Goal: Check status: Check status

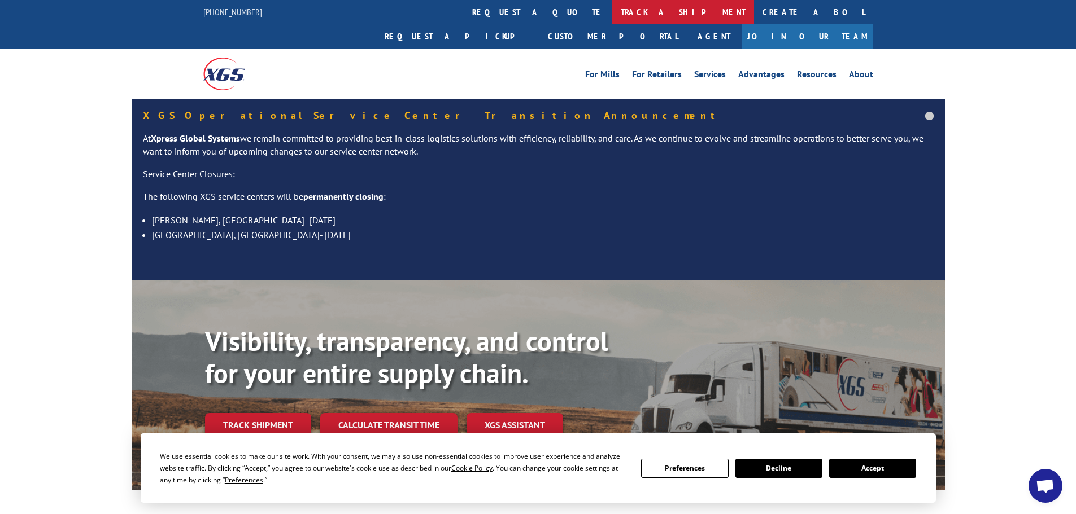
click at [612, 5] on link "track a shipment" at bounding box center [683, 12] width 142 height 24
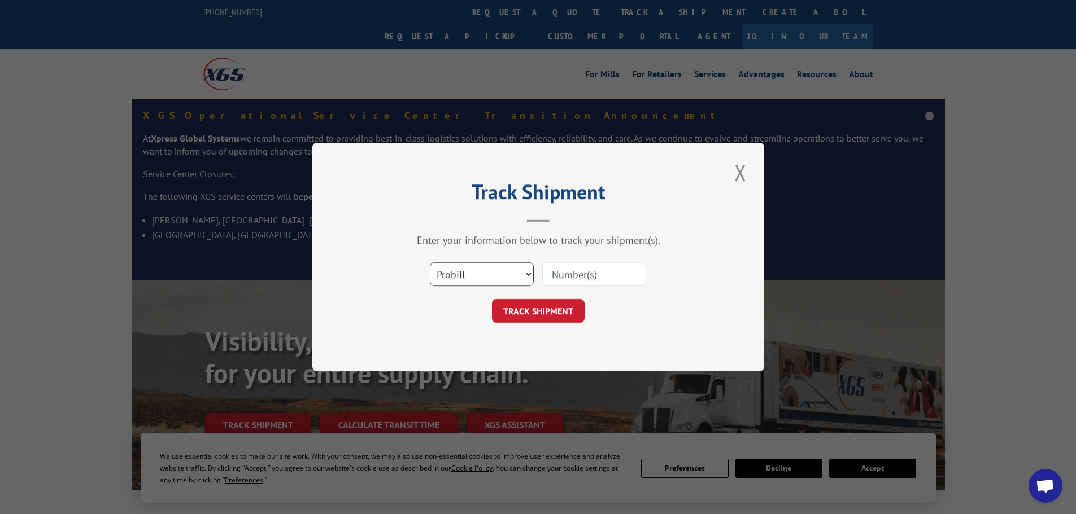
click at [470, 272] on select "Select category... Probill BOL PO" at bounding box center [482, 275] width 104 height 24
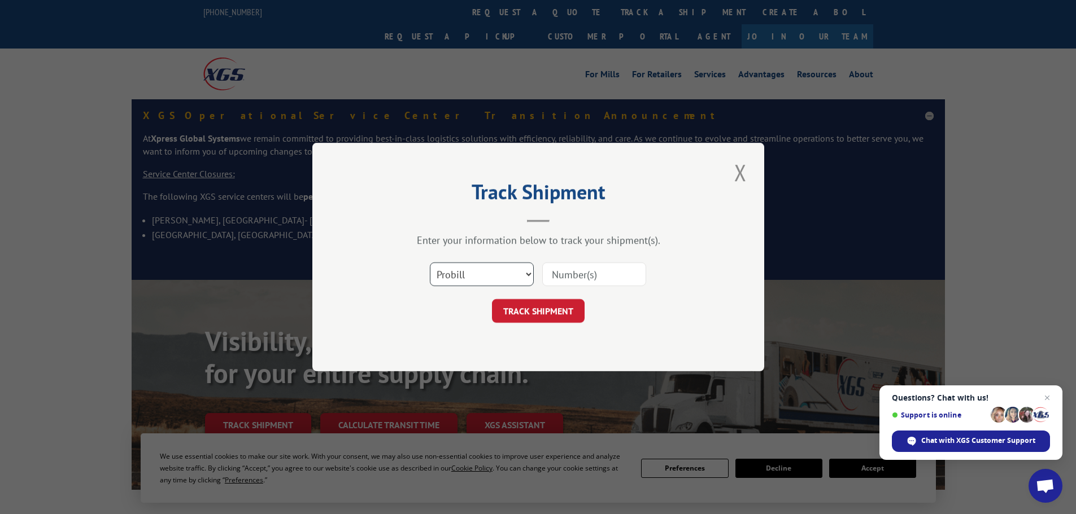
select select "bol"
click at [430, 263] on select "Select category... Probill BOL PO" at bounding box center [482, 275] width 104 height 24
click at [612, 276] on input at bounding box center [594, 275] width 104 height 24
paste input "5951109"
type input "5951109"
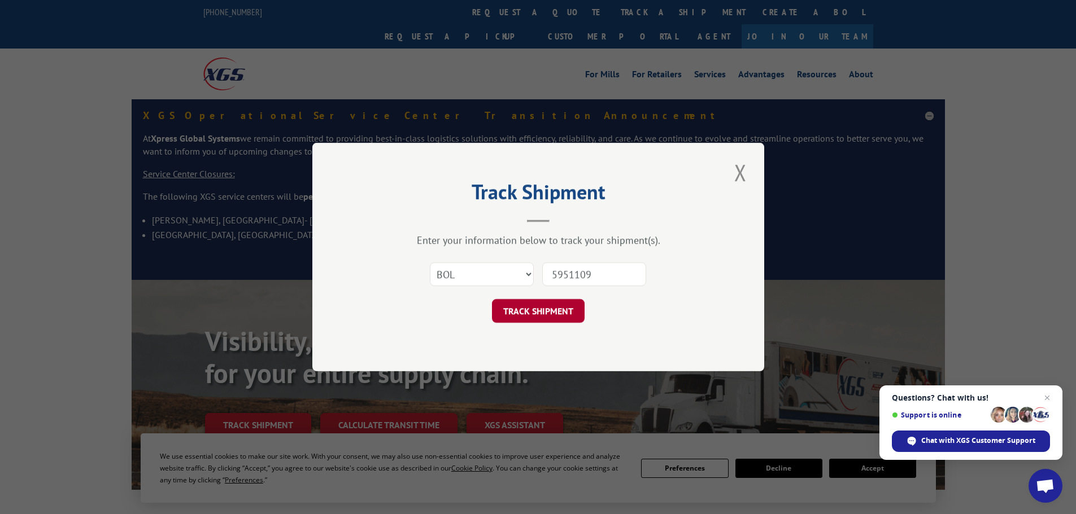
click at [518, 317] on button "TRACK SHIPMENT" at bounding box center [538, 311] width 93 height 24
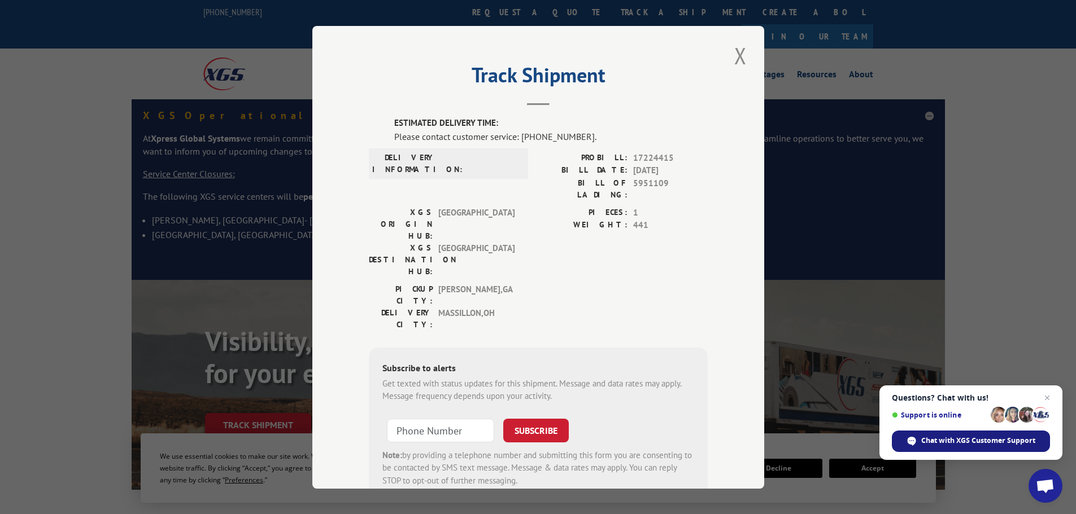
click at [985, 442] on span "Chat with XGS Customer Support" at bounding box center [978, 441] width 114 height 10
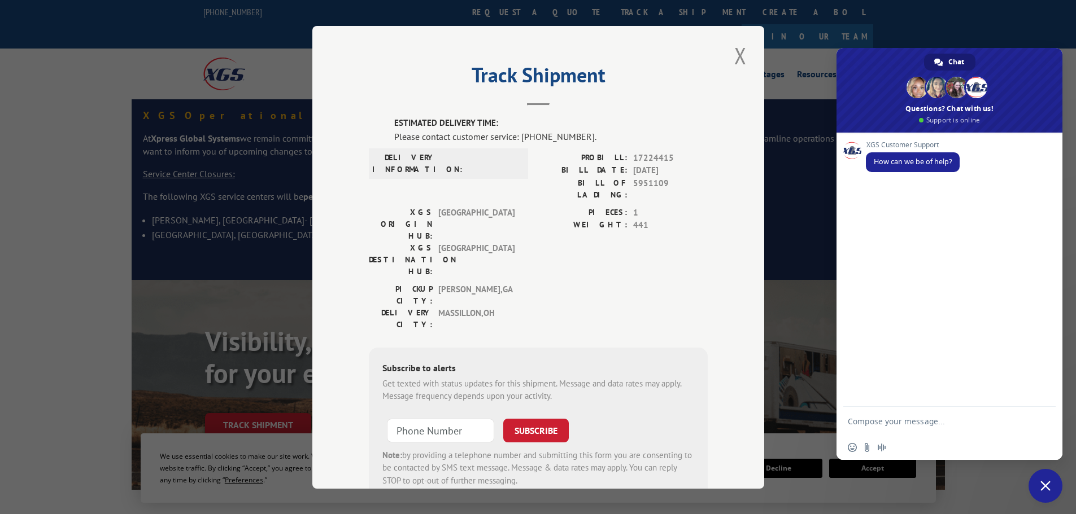
click at [910, 417] on textarea "Compose your message..." at bounding box center [938, 421] width 181 height 28
paste textarea "5951109"
click at [936, 413] on textarea "hello. i am following ujp on BOL 5951109" at bounding box center [938, 416] width 181 height 38
click at [1005, 409] on textarea "hello. i am following up on BOL 5951109" at bounding box center [938, 416] width 181 height 38
type textarea "hello. i am following up on BOL 5951109."
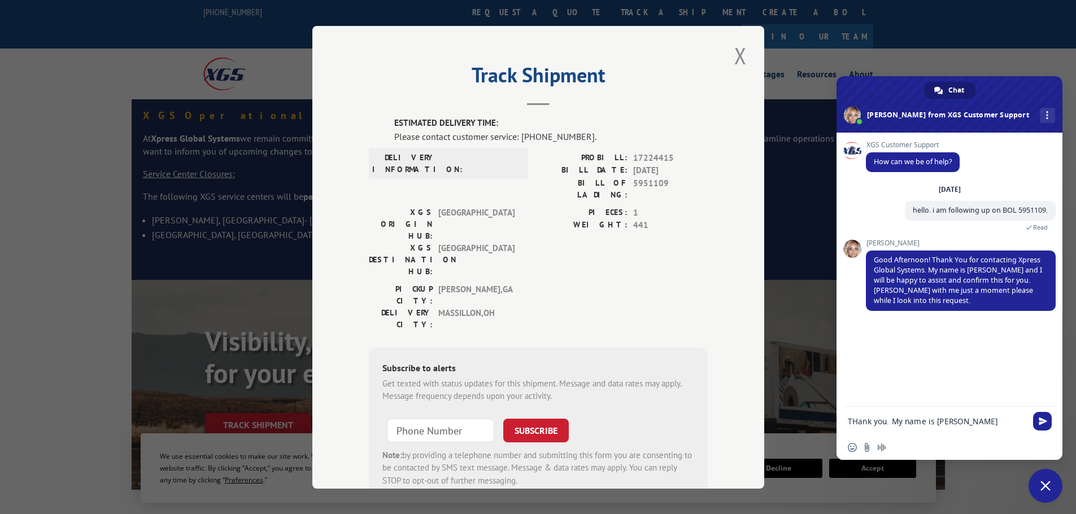
click at [854, 423] on textarea "THank you. My name is [PERSON_NAME]" at bounding box center [938, 421] width 181 height 28
click at [860, 423] on textarea "THank you. My name is [PERSON_NAME]" at bounding box center [938, 421] width 181 height 28
click at [945, 420] on textarea "Thank you. My name is [PERSON_NAME]" at bounding box center [938, 421] width 181 height 28
type textarea "Thank you. My name is [PERSON_NAME]"
click at [1039, 423] on span "Send" at bounding box center [1043, 421] width 8 height 8
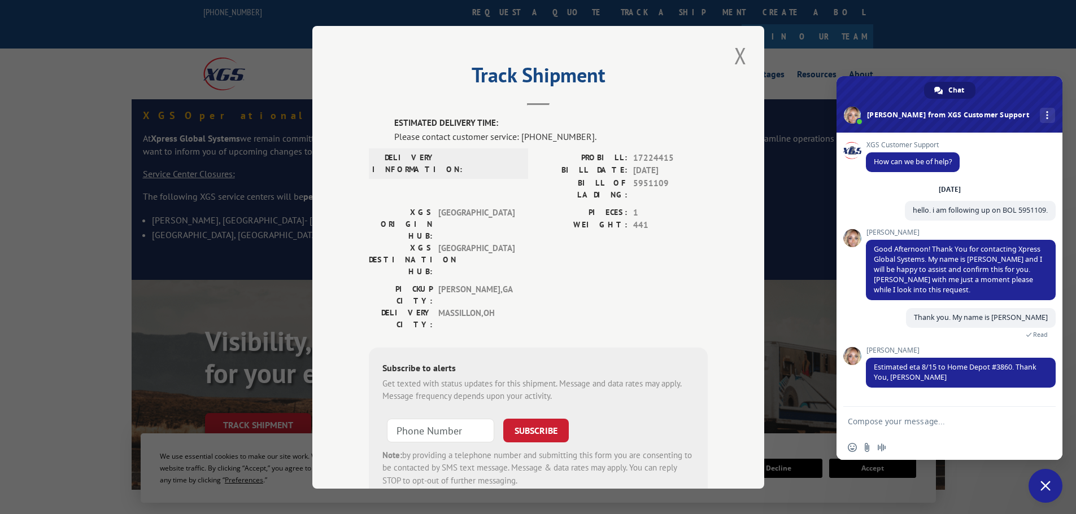
click at [948, 420] on textarea "Compose your message..." at bounding box center [938, 421] width 181 height 28
click at [1028, 418] on textarea "okay, thank you." at bounding box center [938, 421] width 181 height 28
type textarea "okay, thank you."
click at [1039, 423] on span "Send" at bounding box center [1043, 421] width 8 height 8
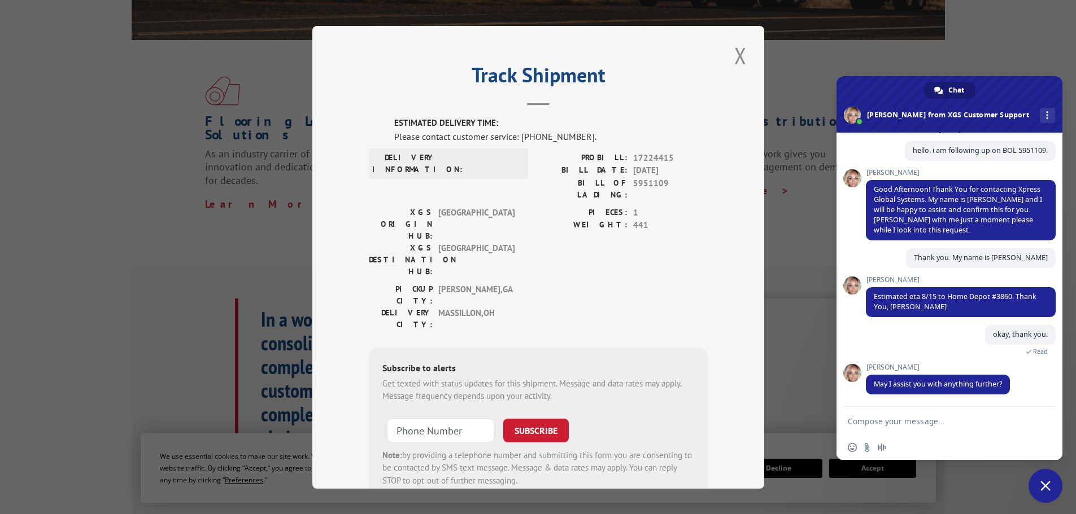
scroll to position [900, 0]
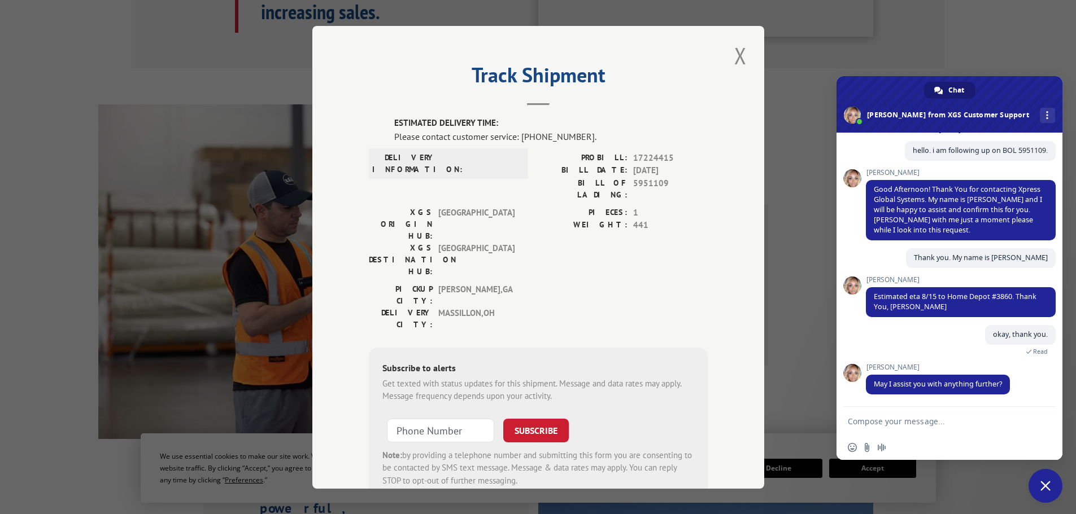
click at [979, 418] on textarea "Compose your message..." at bounding box center [938, 421] width 181 height 28
type textarea "no, that is all. have a great day."
click at [1046, 424] on span "Send" at bounding box center [1043, 421] width 8 height 8
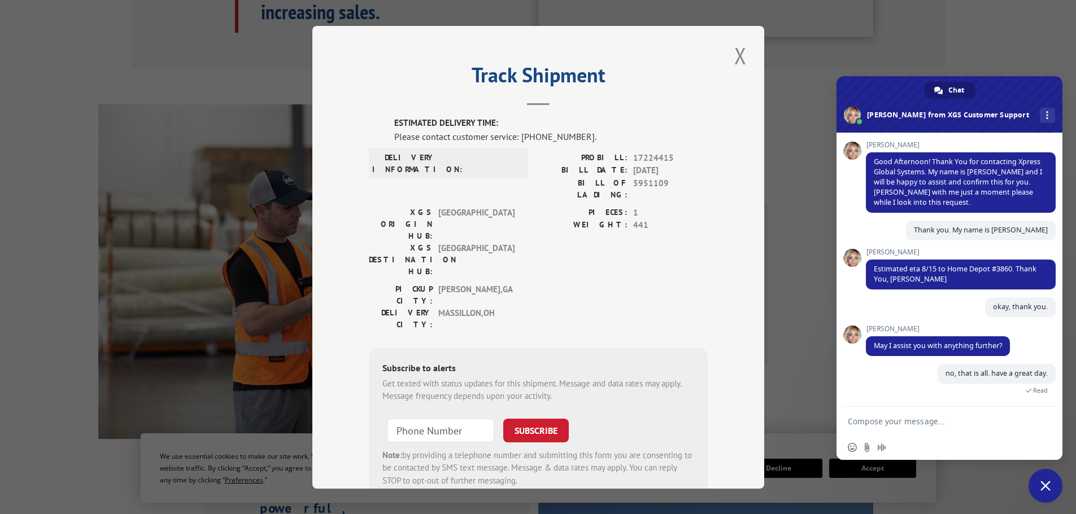
scroll to position [201, 0]
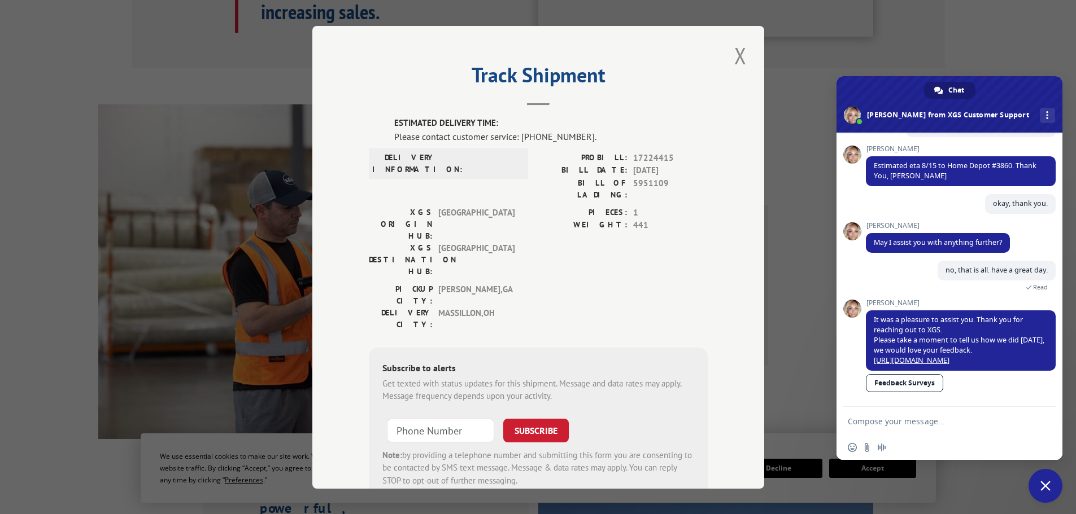
click at [893, 382] on link "Feedback Surveys" at bounding box center [904, 383] width 77 height 18
